Goal: Task Accomplishment & Management: Manage account settings

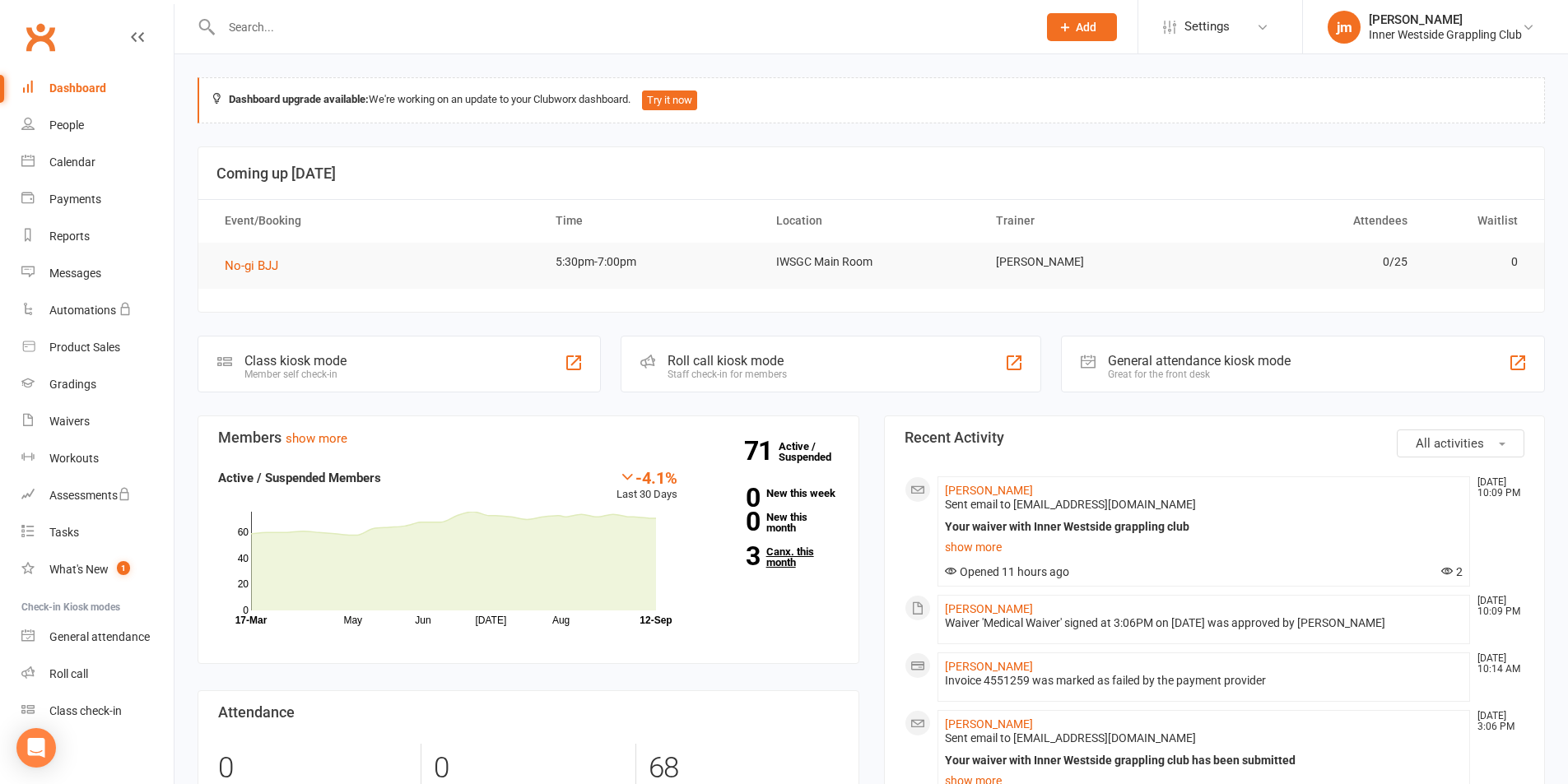
click at [782, 549] on link "3 Canx. this month" at bounding box center [770, 557] width 137 height 22
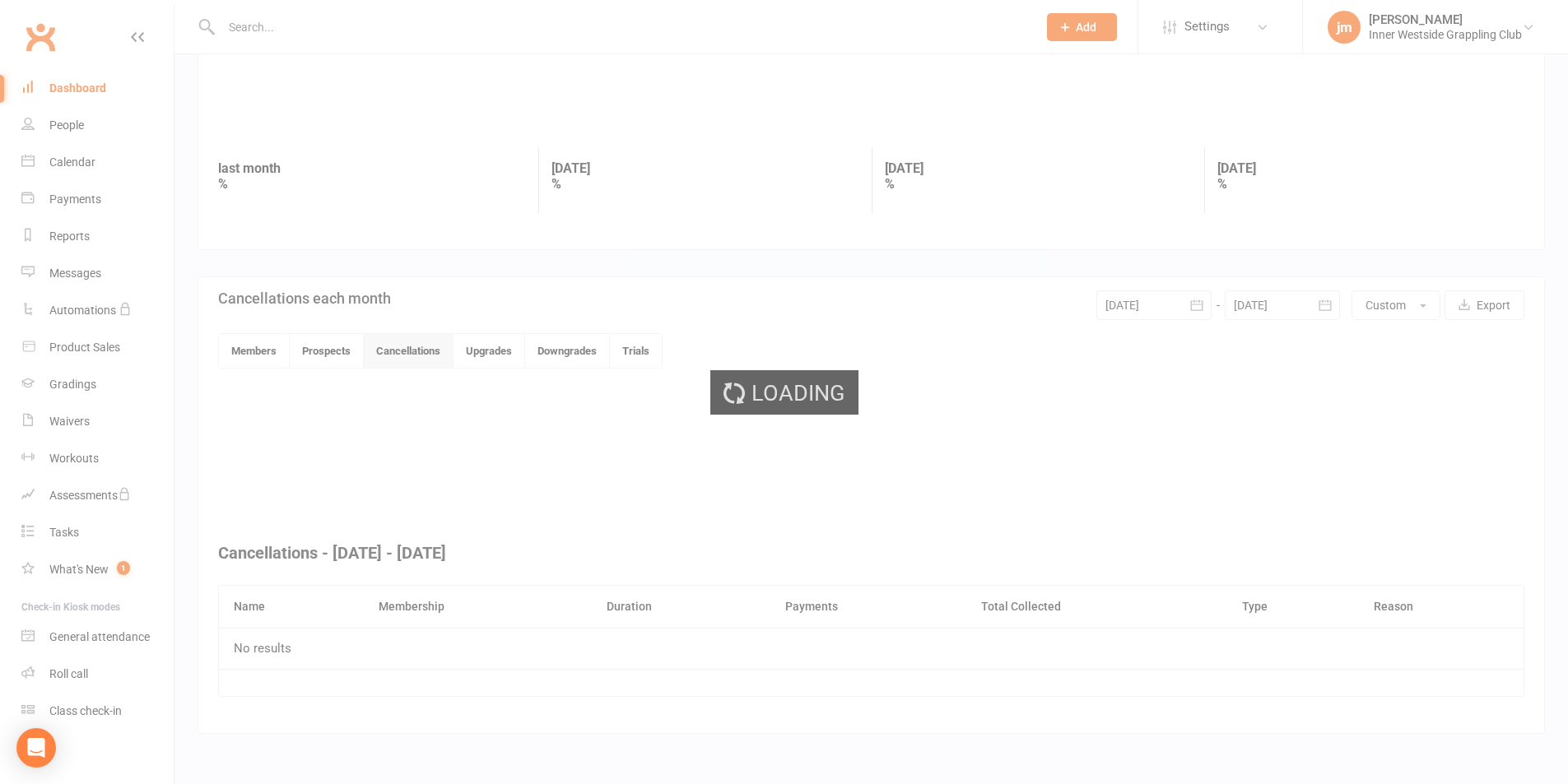
scroll to position [272, 0]
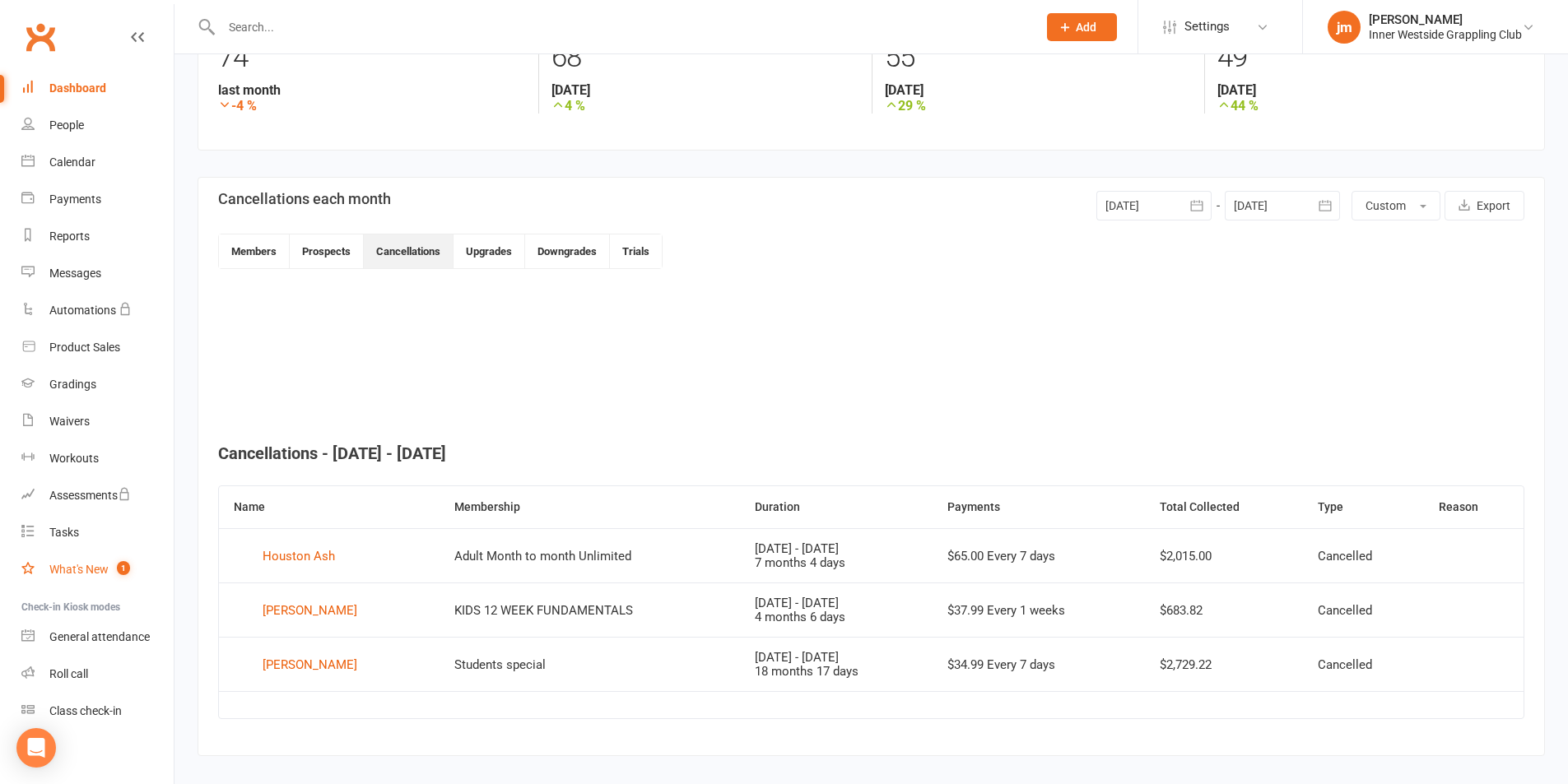
click at [75, 574] on div "What's New" at bounding box center [79, 569] width 60 height 13
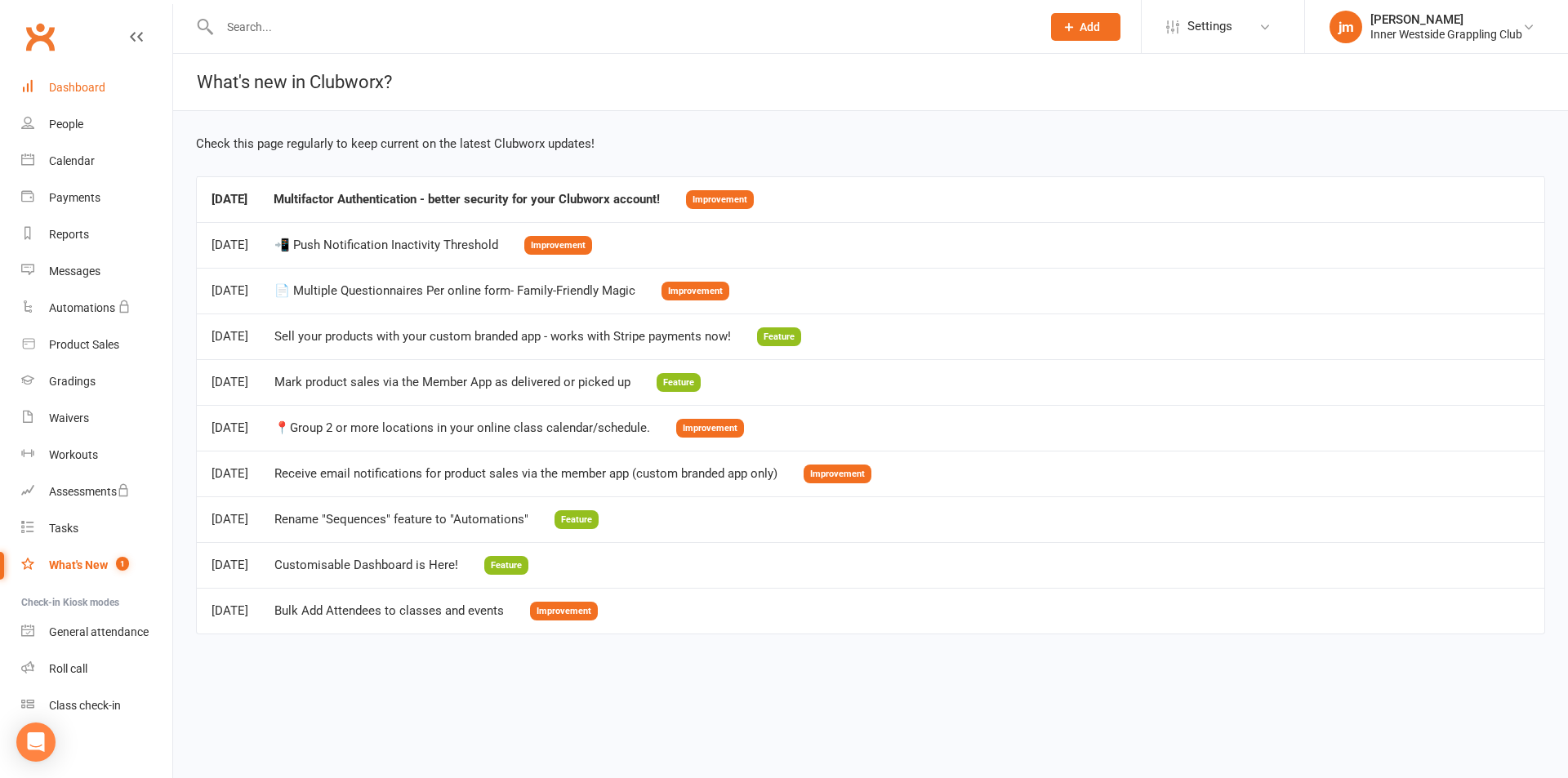
click at [68, 88] on div "Dashboard" at bounding box center [77, 87] width 57 height 13
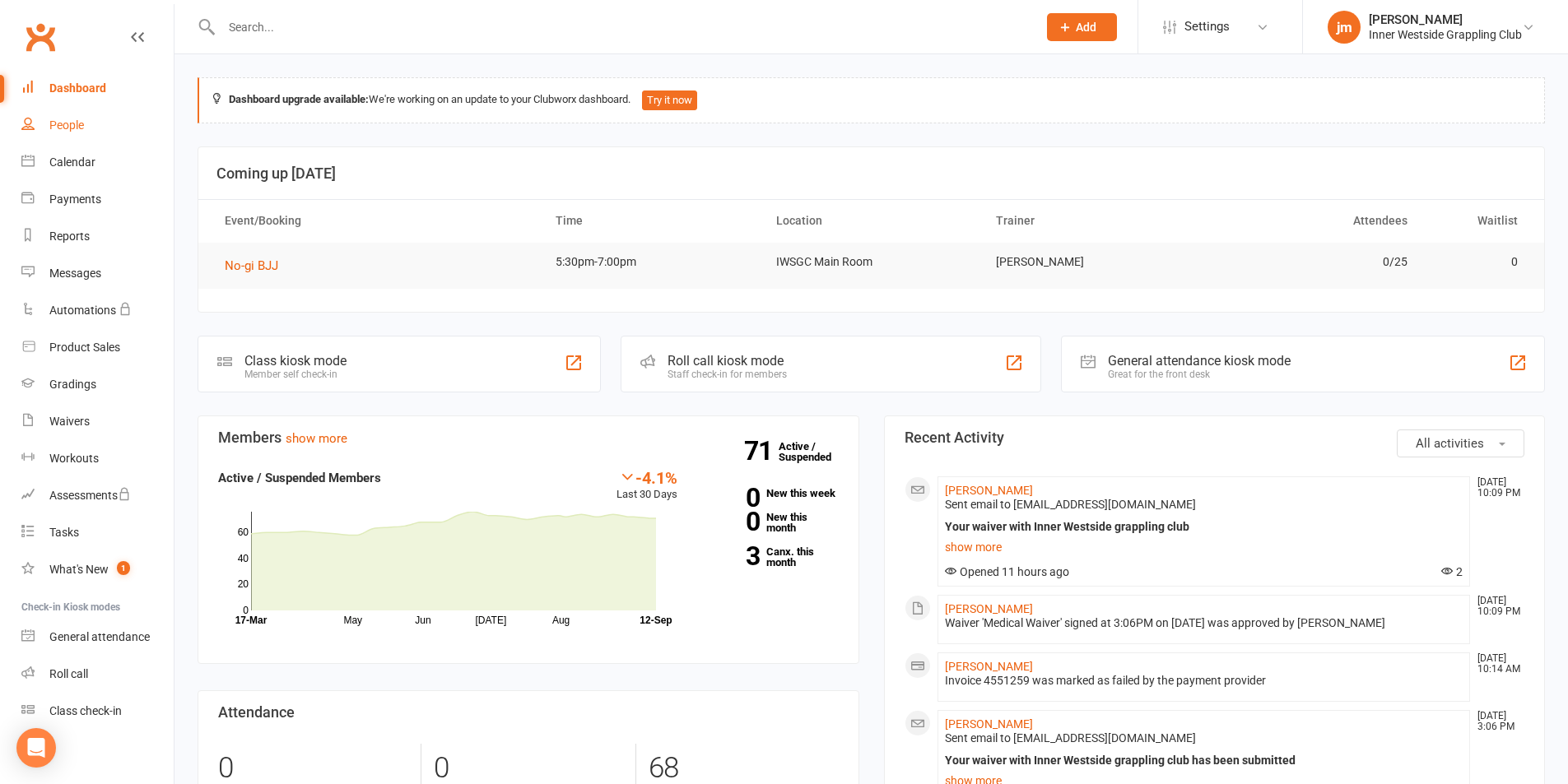
click at [78, 132] on link "People" at bounding box center [98, 125] width 152 height 37
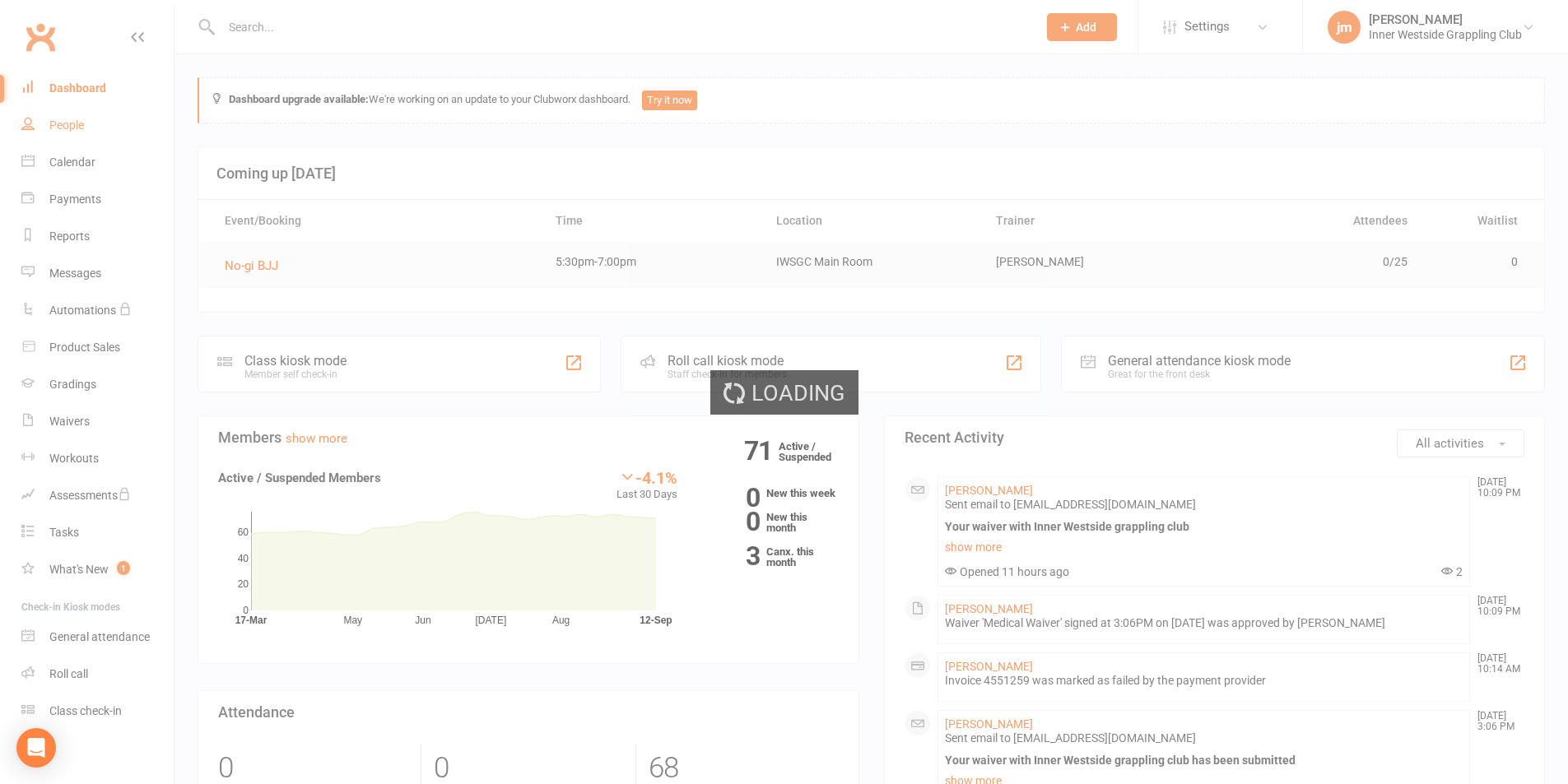
select select "100"
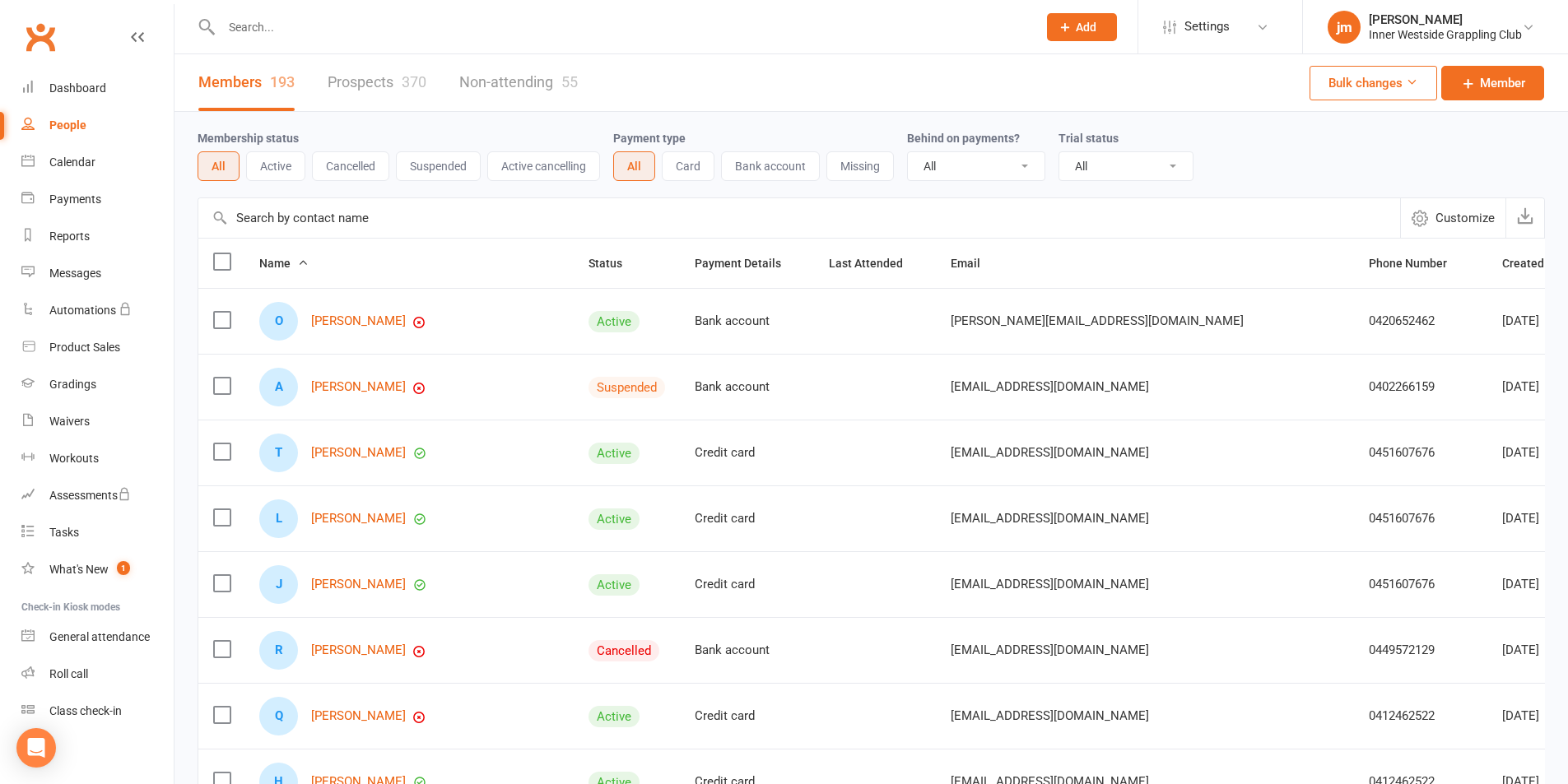
click at [268, 170] on button "Active" at bounding box center [276, 166] width 60 height 30
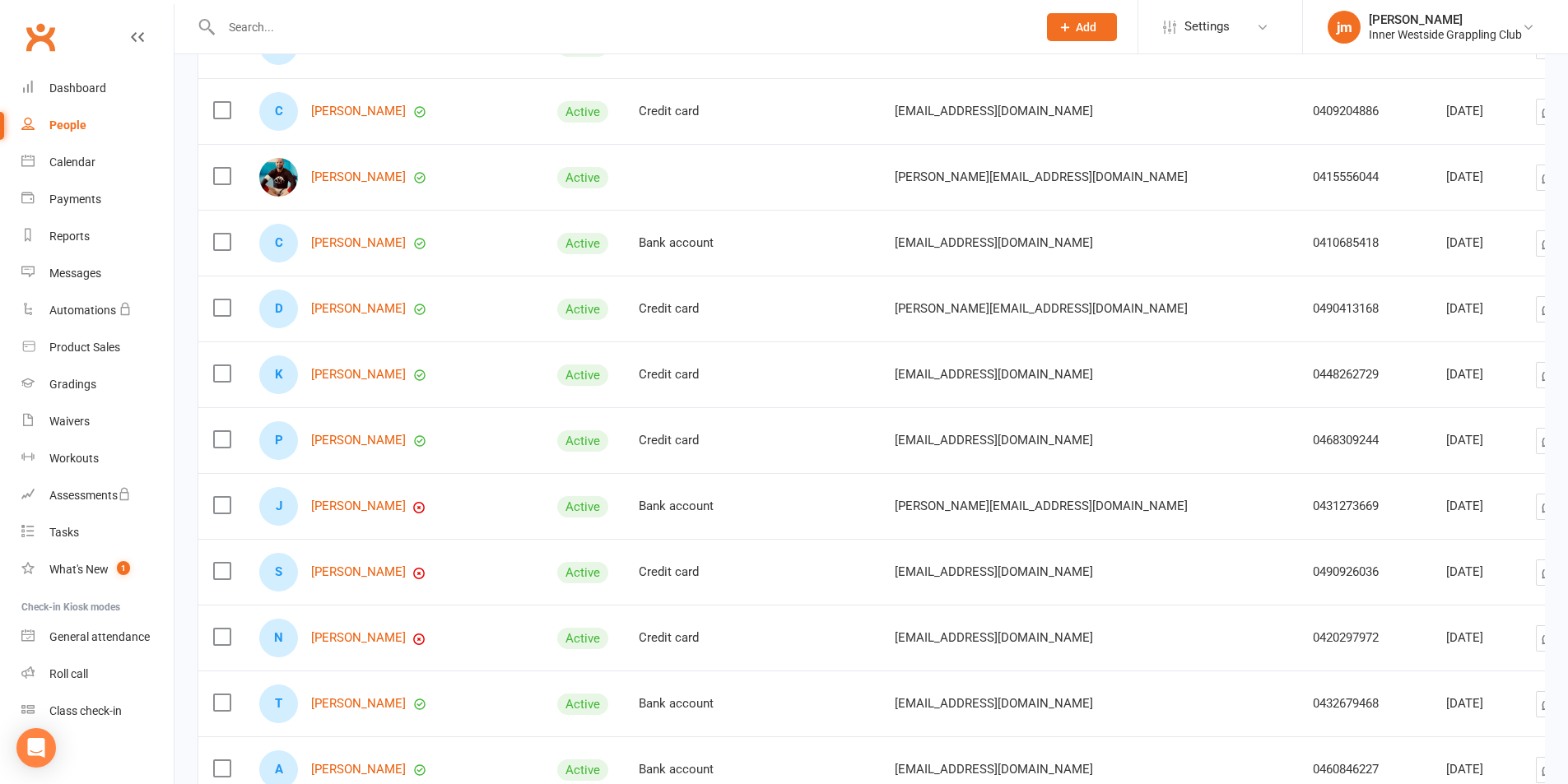
scroll to position [2727, 0]
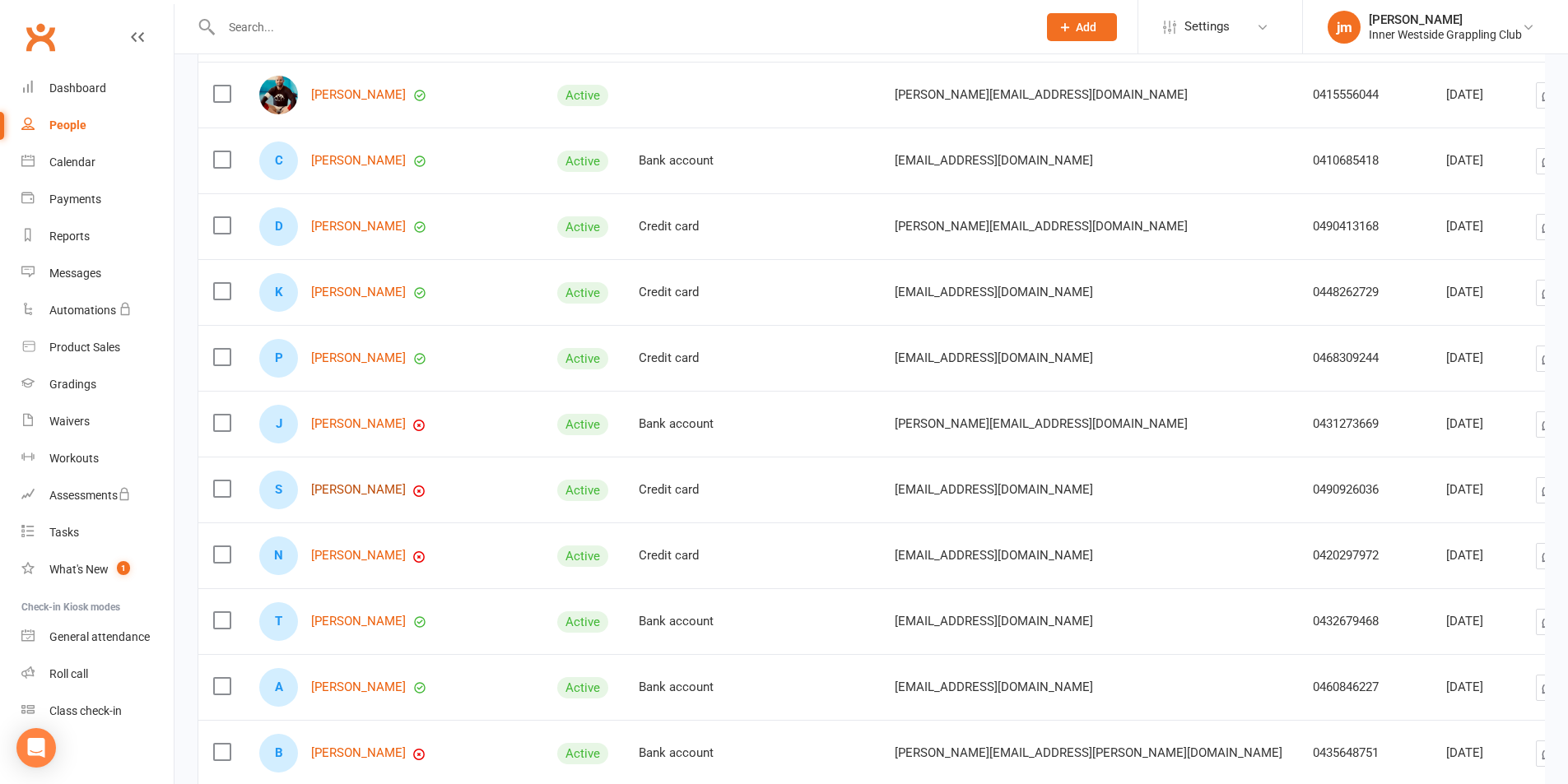
click at [363, 493] on link "Stevie Murray" at bounding box center [358, 490] width 94 height 14
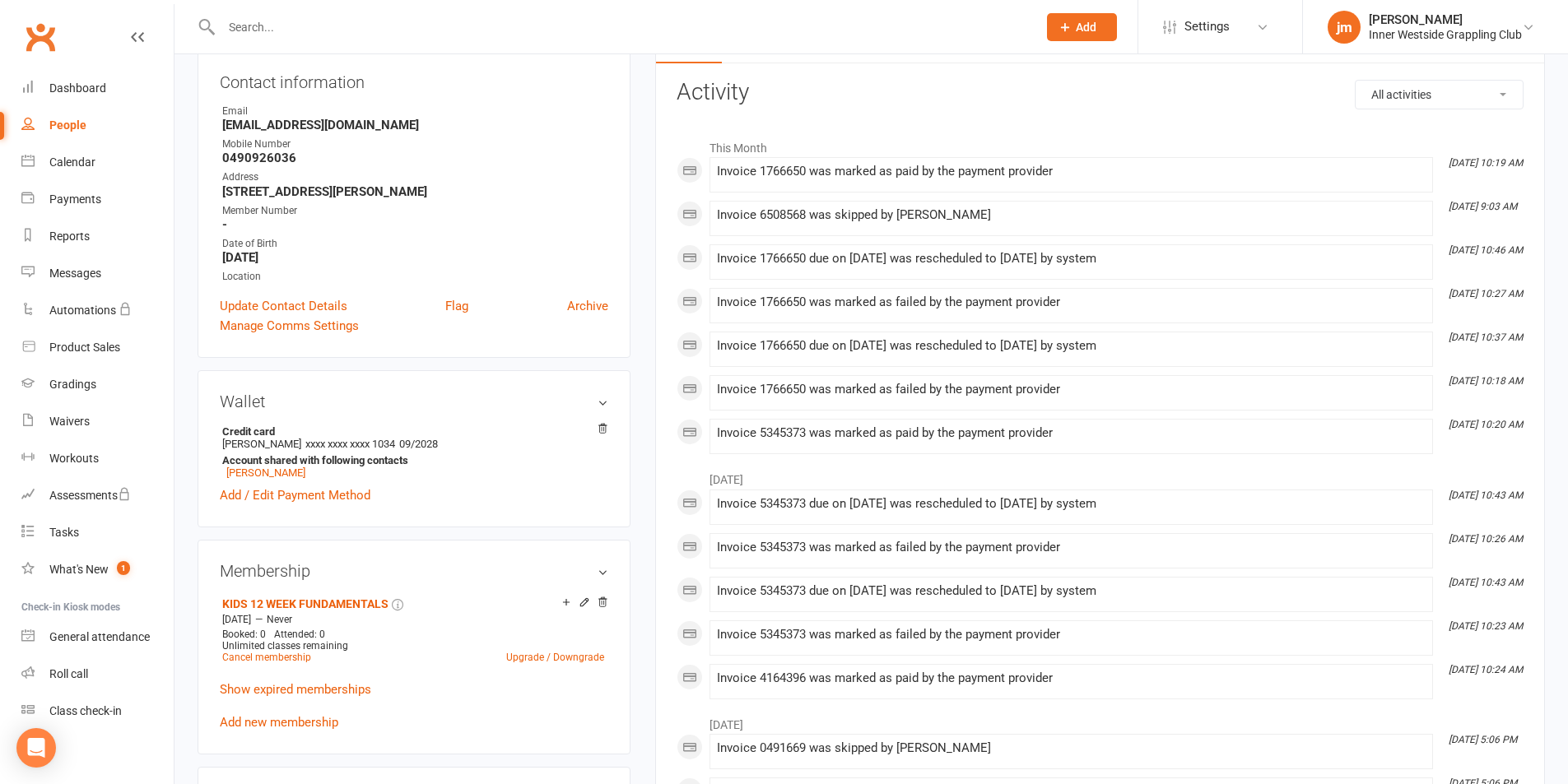
scroll to position [165, 0]
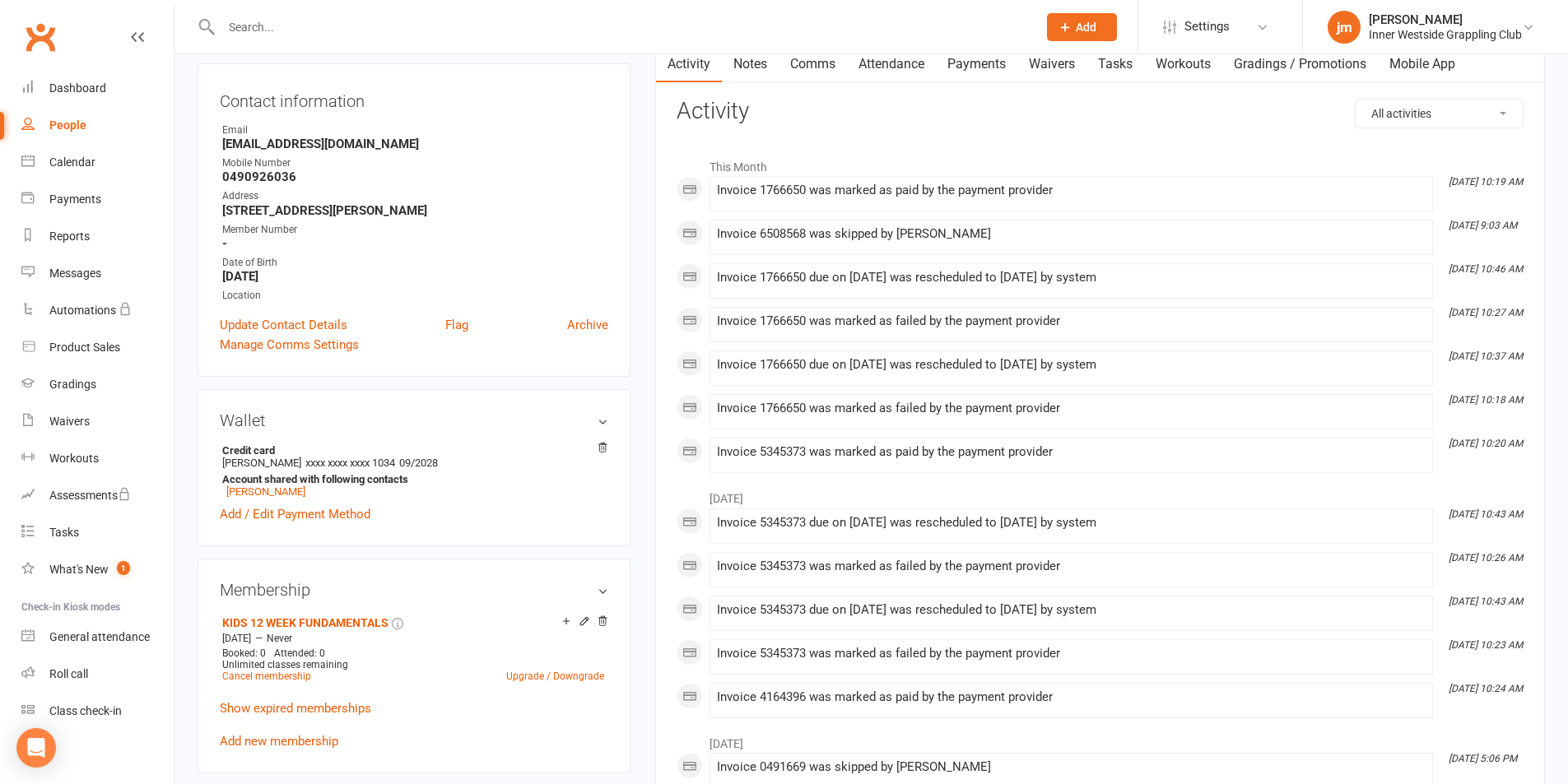
click at [976, 62] on link "Payments" at bounding box center [976, 65] width 81 height 38
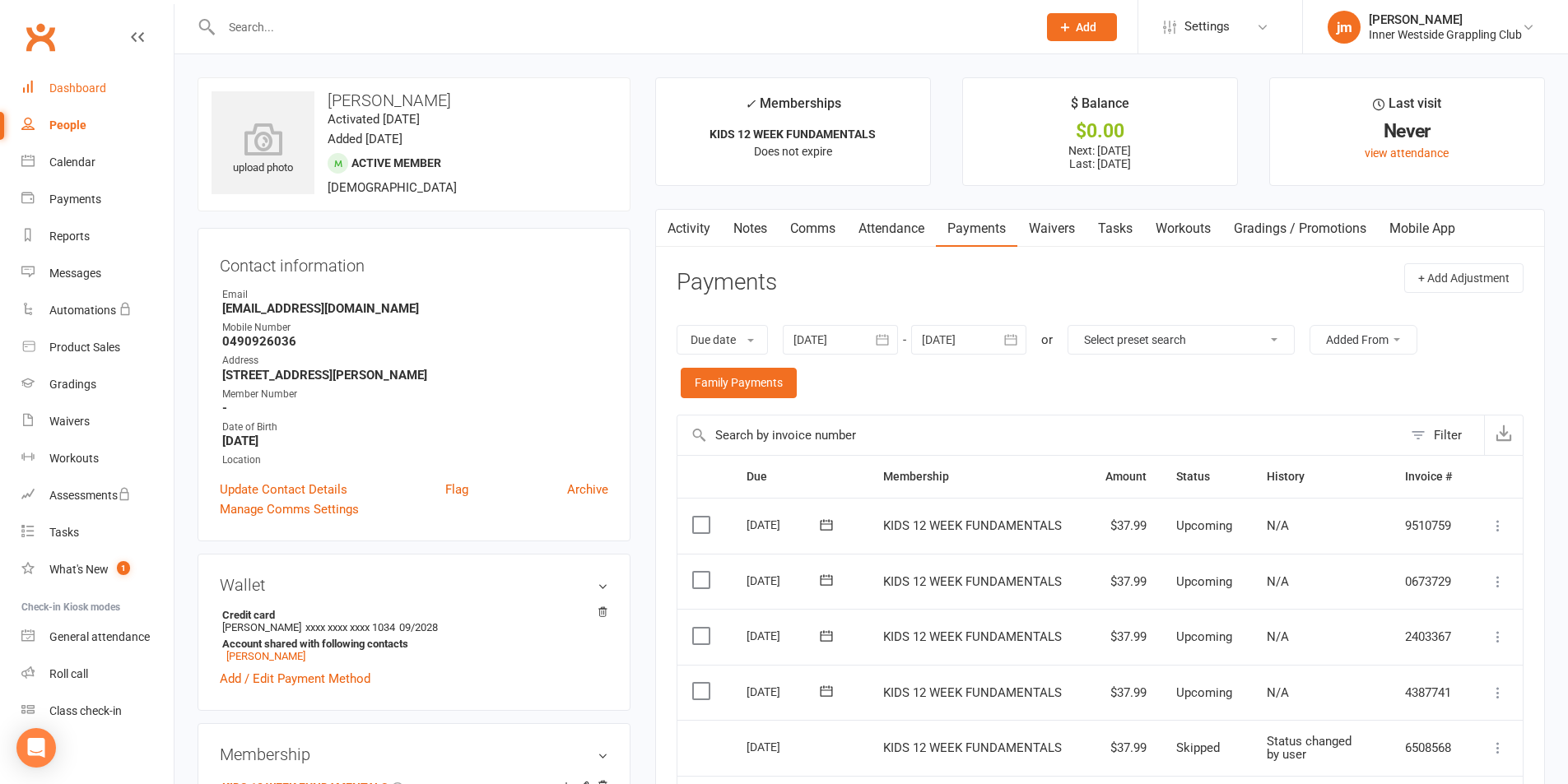
click at [67, 83] on div "Dashboard" at bounding box center [78, 88] width 57 height 13
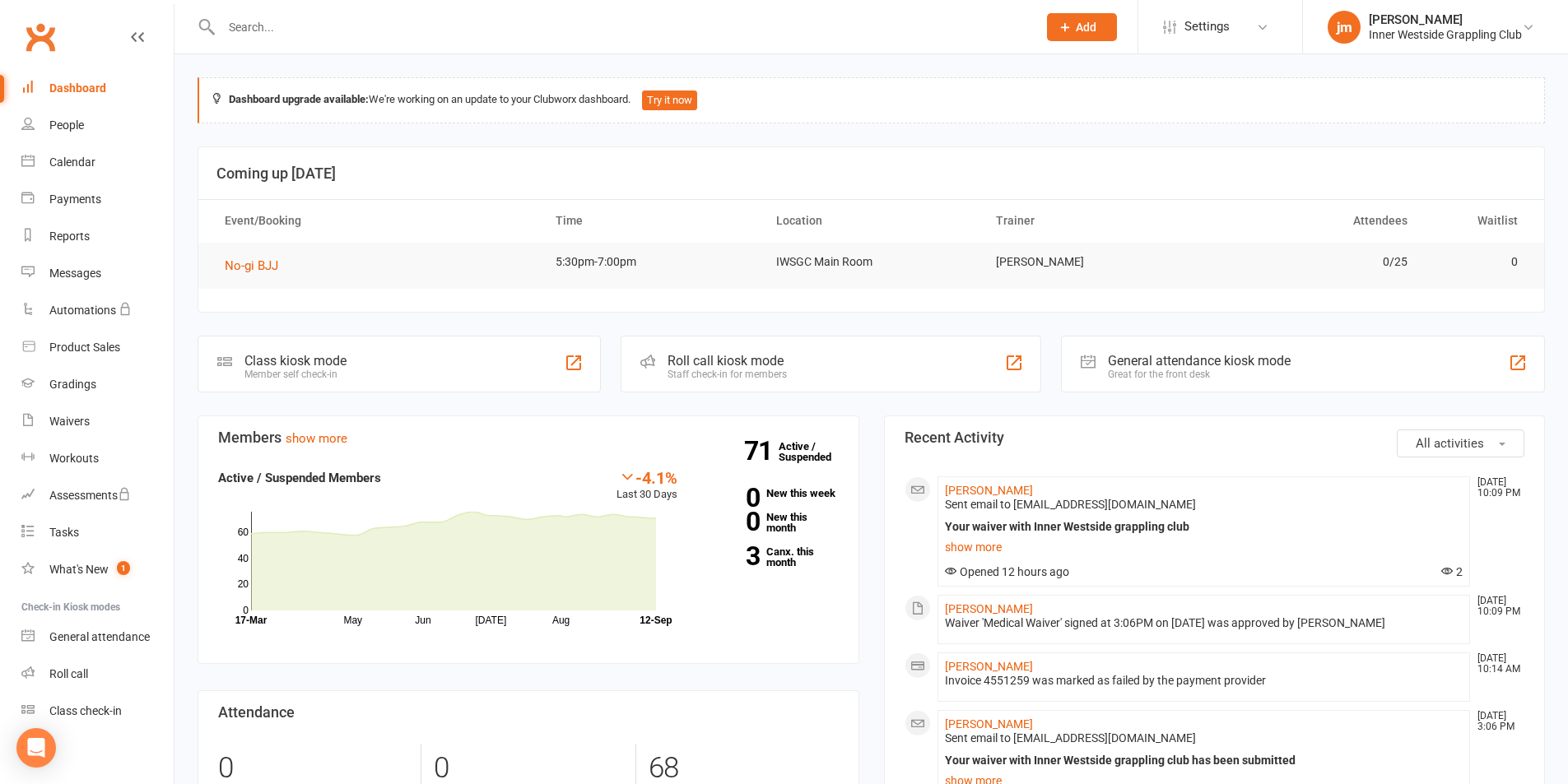
click at [46, 35] on link "Clubworx" at bounding box center [41, 37] width 41 height 41
click at [1537, 39] on link "[PERSON_NAME]-[PERSON_NAME] Inner Westside Grappling Club" at bounding box center [1435, 27] width 216 height 33
click at [1187, 90] on div "Dashboard upgrade available: We're working on an update to your Clubworx dashbo…" at bounding box center [871, 101] width 1347 height 46
